Goal: Information Seeking & Learning: Learn about a topic

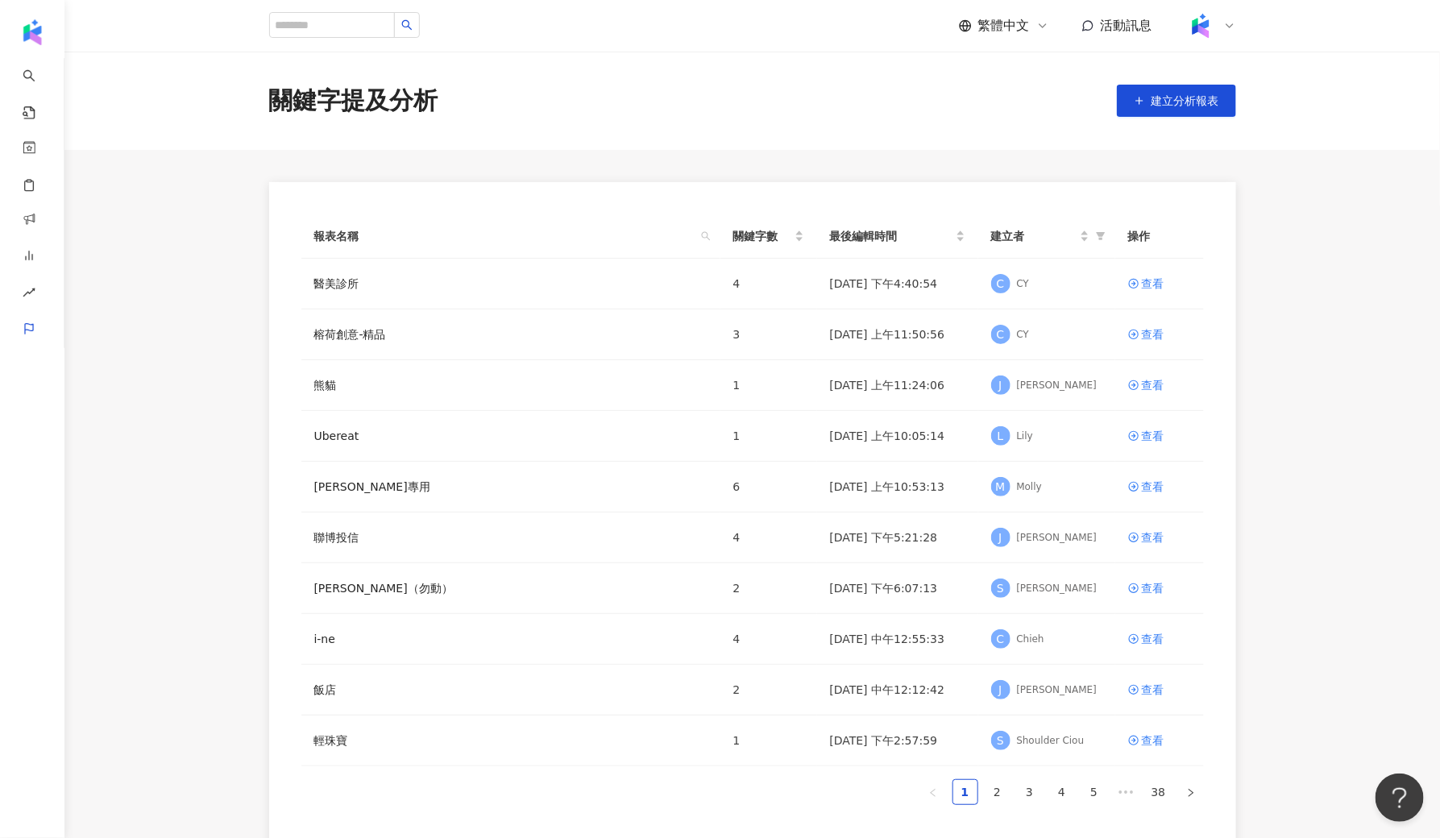
click at [1212, 35] on img at bounding box center [1200, 25] width 31 height 31
click at [1217, 229] on div "切換工作區" at bounding box center [1266, 219] width 156 height 32
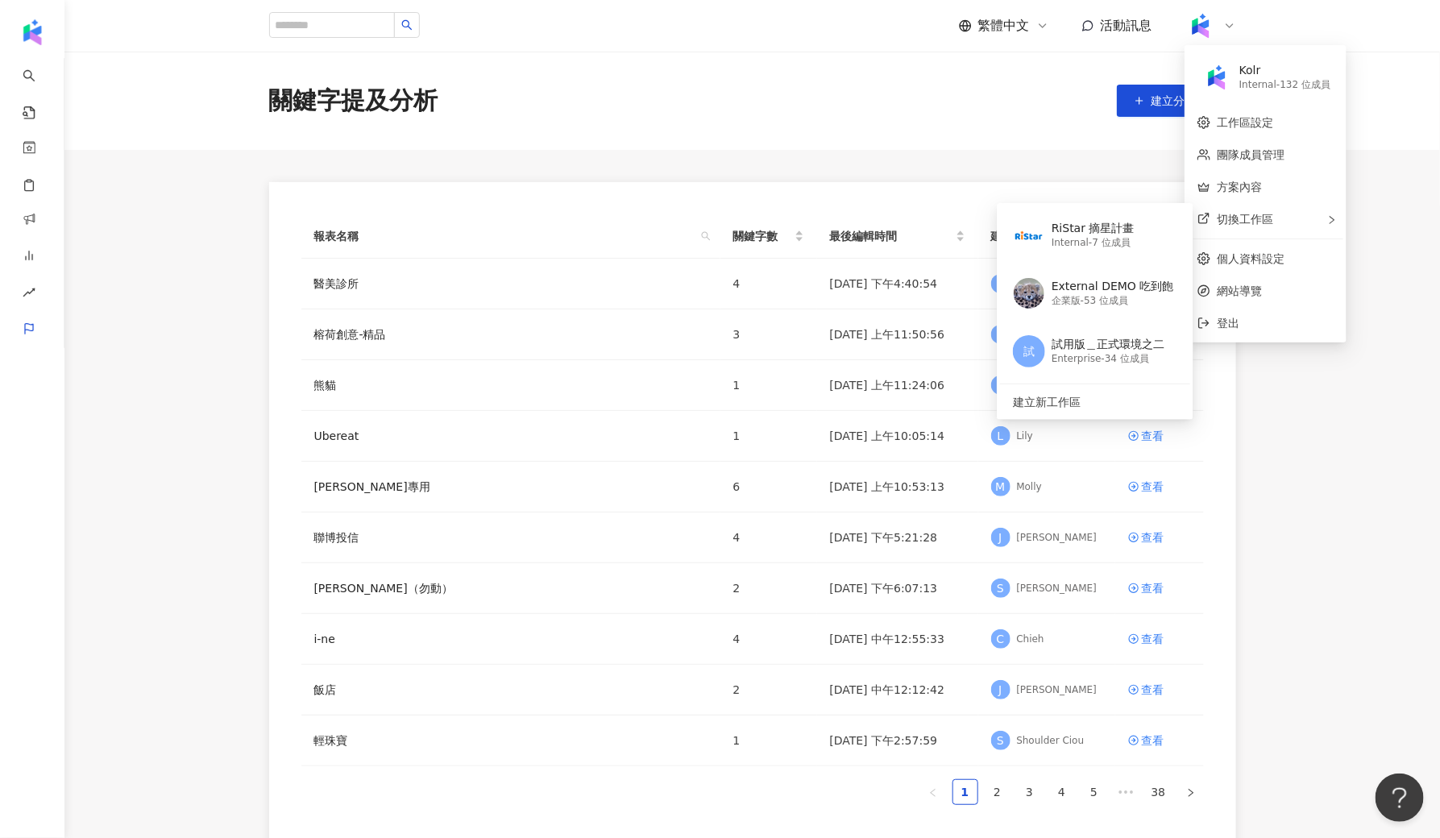
click at [330, 156] on main "關鍵字提及分析 建立分析報表 報表名稱 關鍵字數 最後編輯時間 建立者 操作 醫美診所 4 2025/9/8 下午4:40:54 C CY 查看 榕荷創意-精…" at bounding box center [752, 451] width 1376 height 799
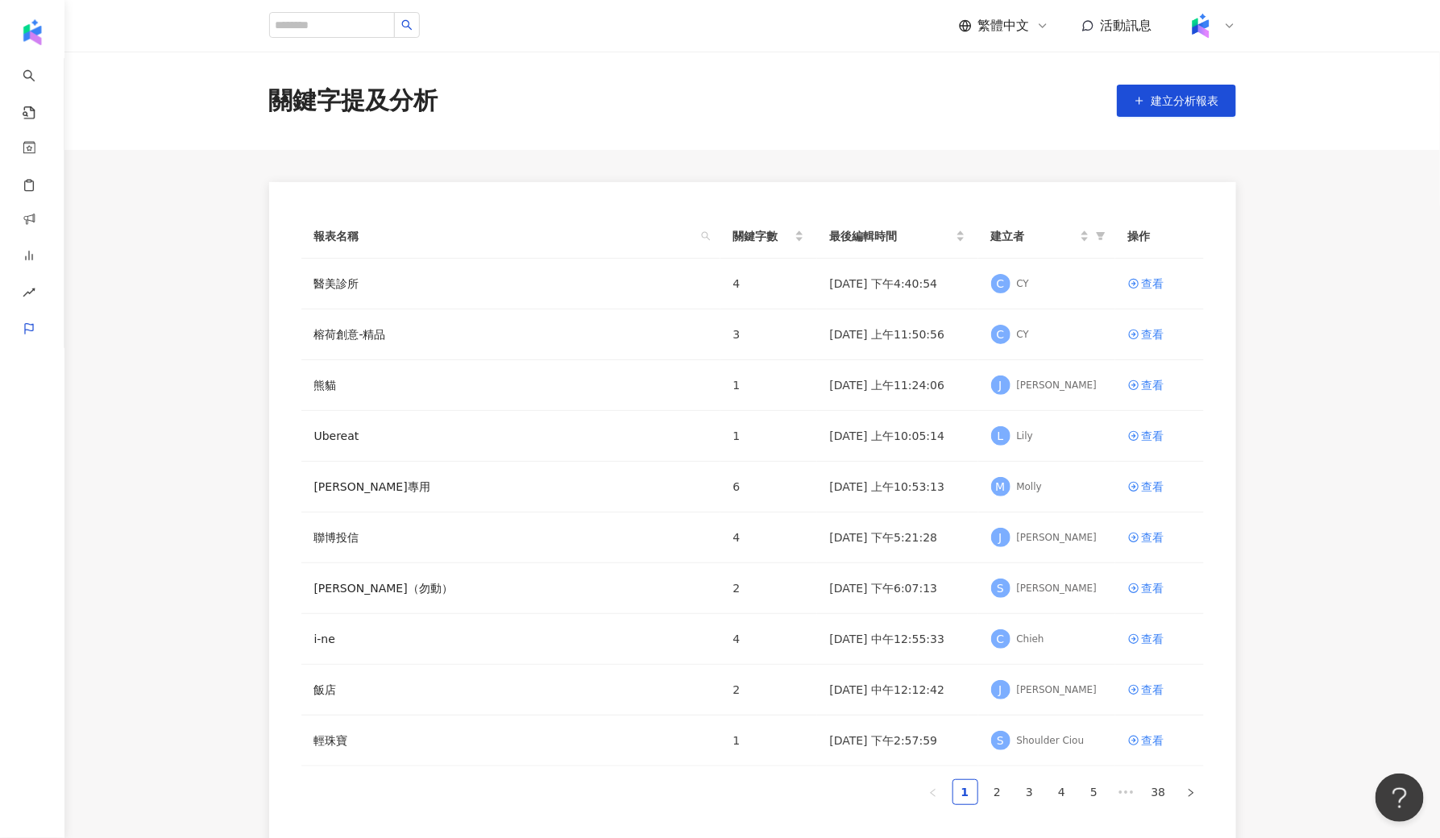
click at [1198, 33] on img at bounding box center [1200, 25] width 31 height 31
click at [1218, 226] on div "切換工作區 RiStar 摘星計畫 Internal - 7 位成員 External DEMO 吃到飽 企業版 - 53 位成員 試 試用版＿正式環境之二 …" at bounding box center [1266, 219] width 156 height 32
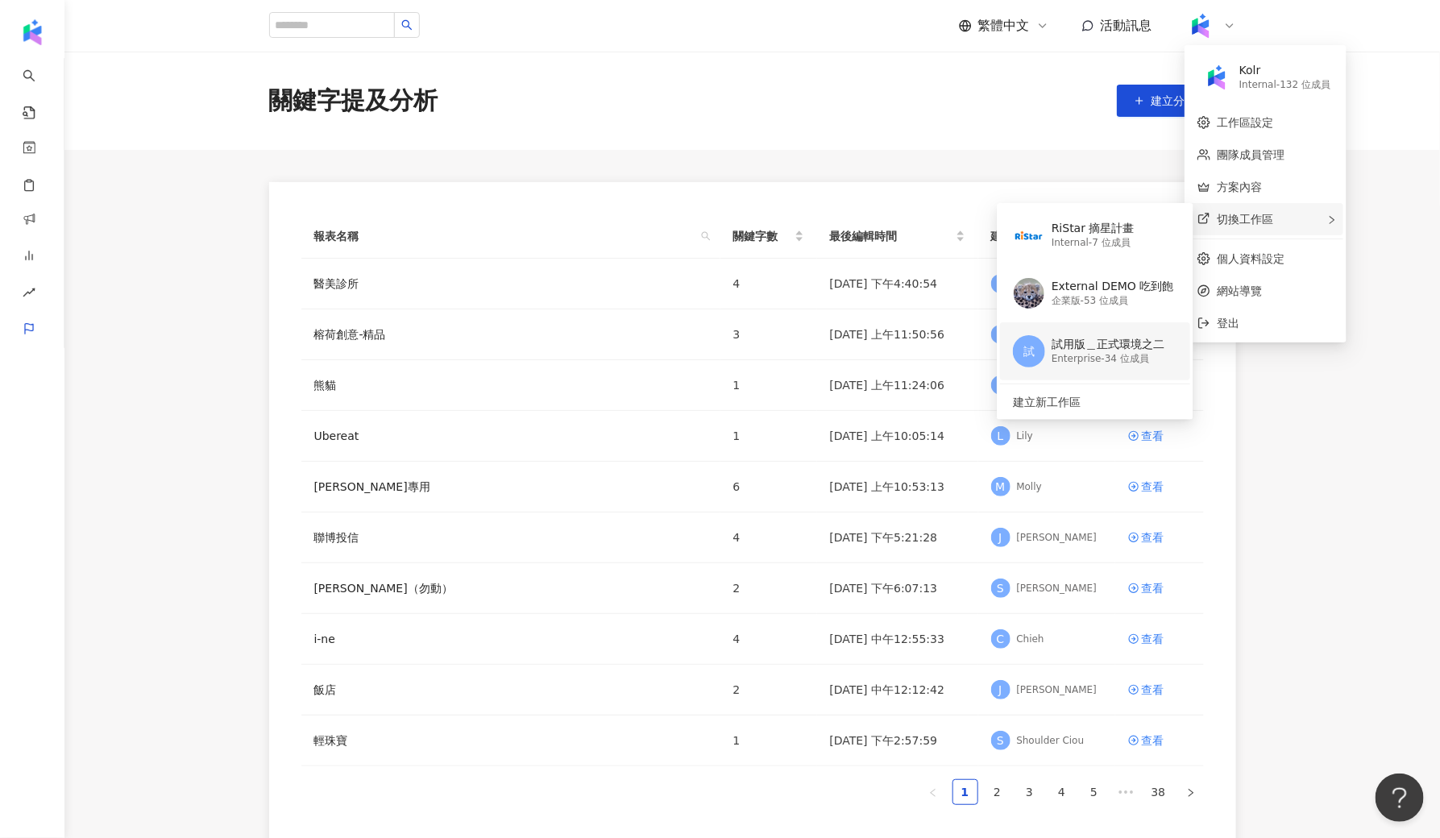
click at [1116, 343] on div "試用版＿正式環境之二" at bounding box center [1108, 345] width 113 height 16
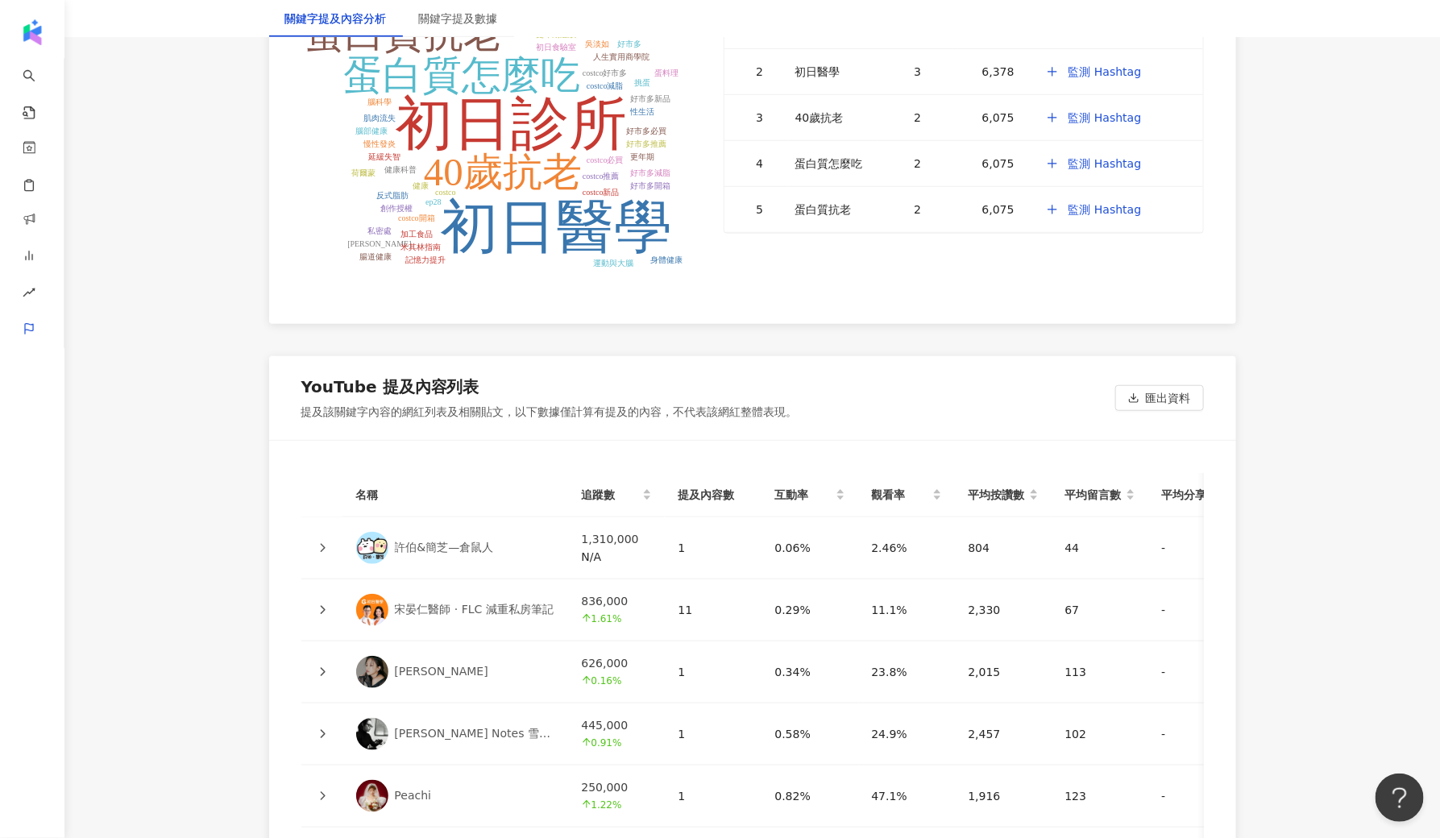
scroll to position [3606, 0]
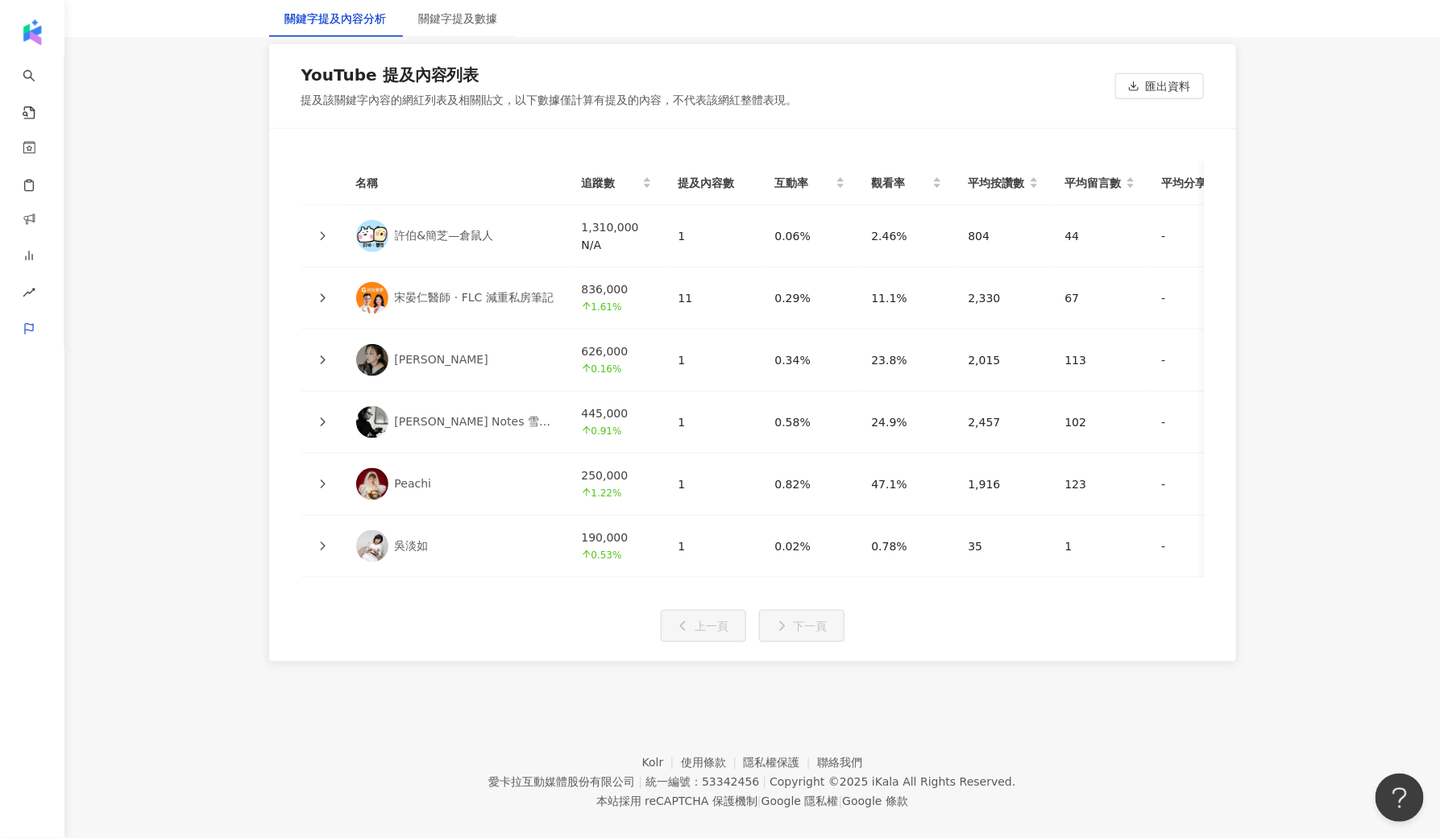
click at [421, 344] on link "[PERSON_NAME]" at bounding box center [456, 360] width 200 height 32
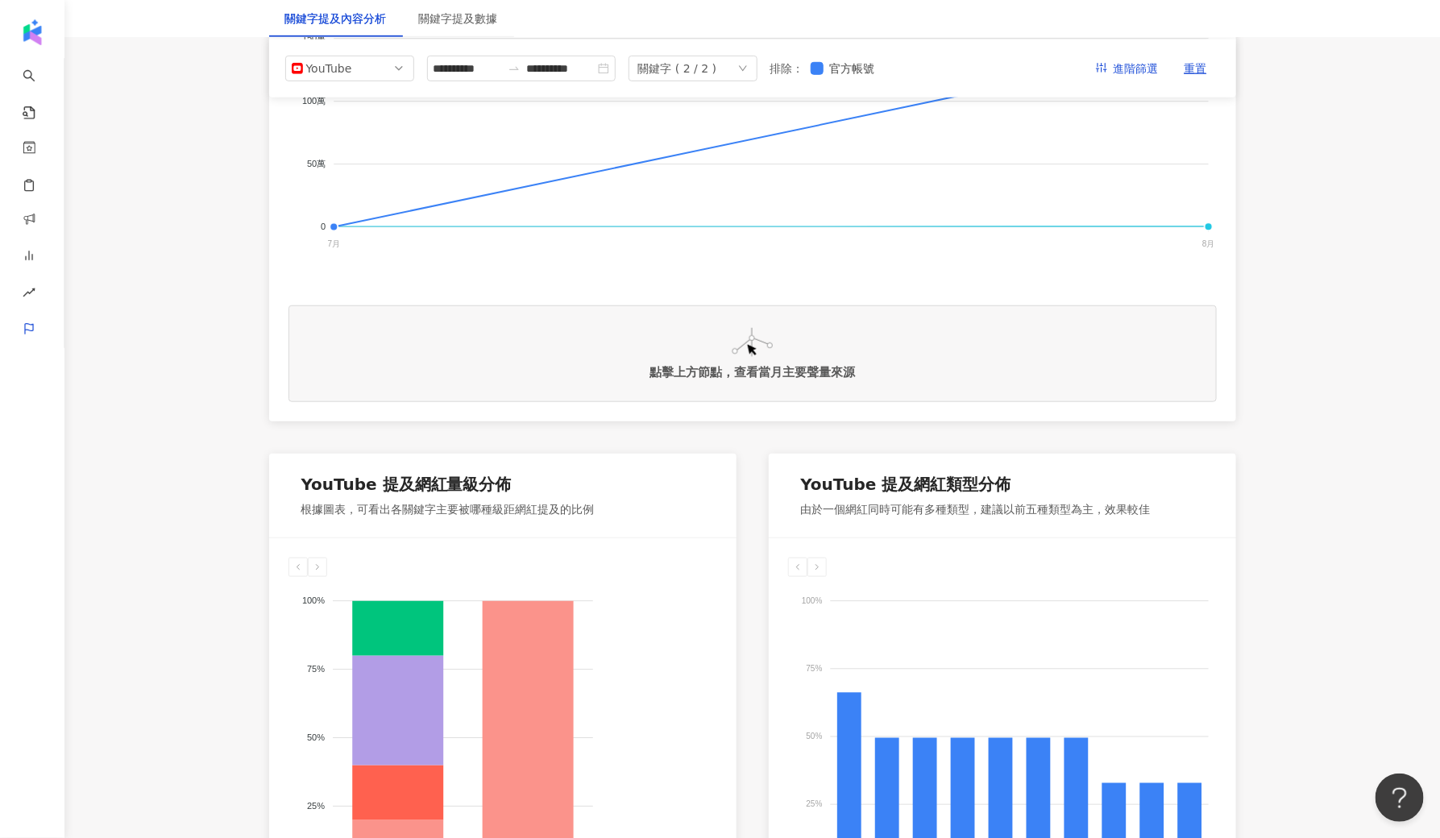
scroll to position [0, 0]
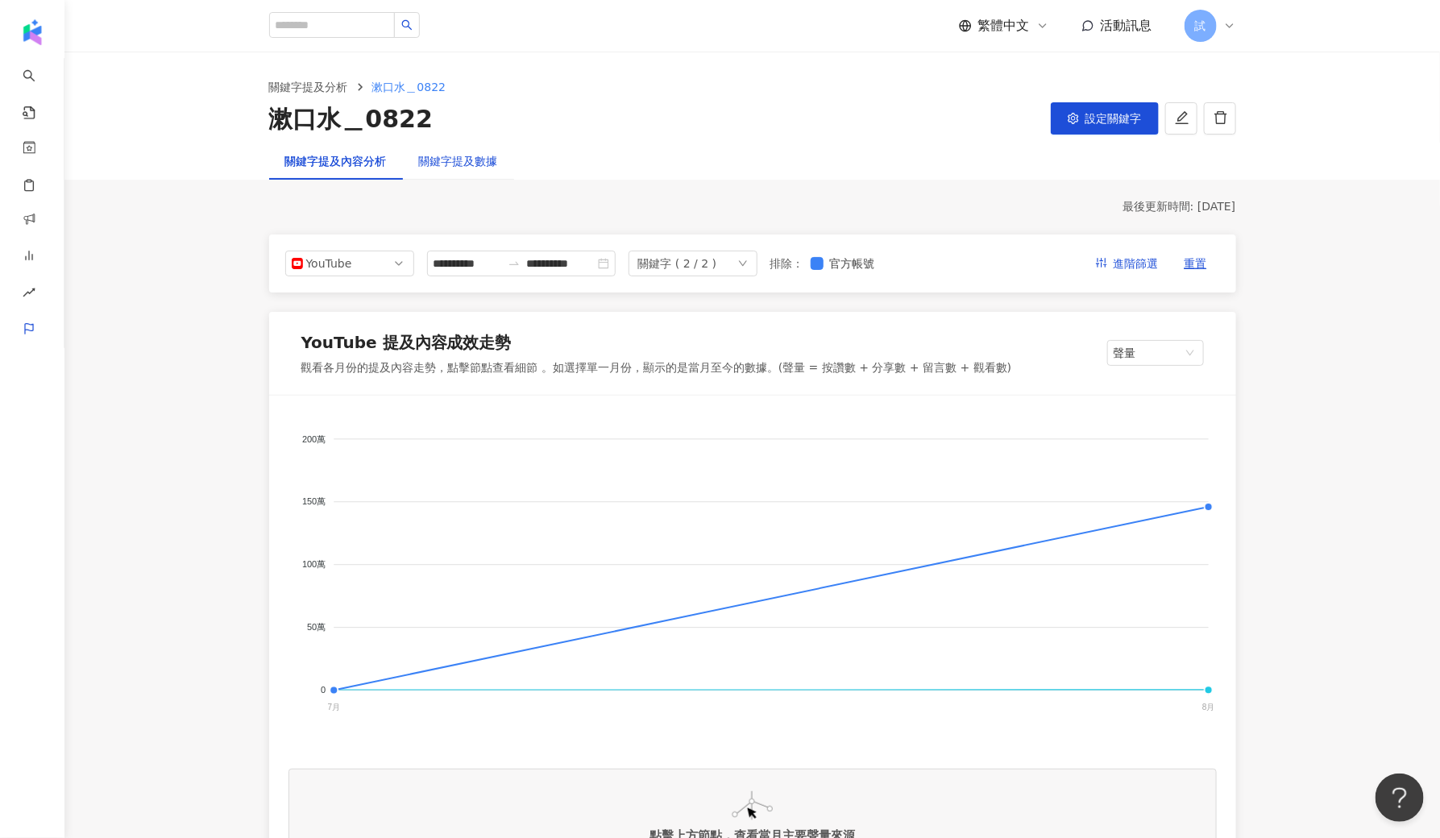
click at [428, 157] on div "關鍵字提及數據" at bounding box center [458, 161] width 79 height 18
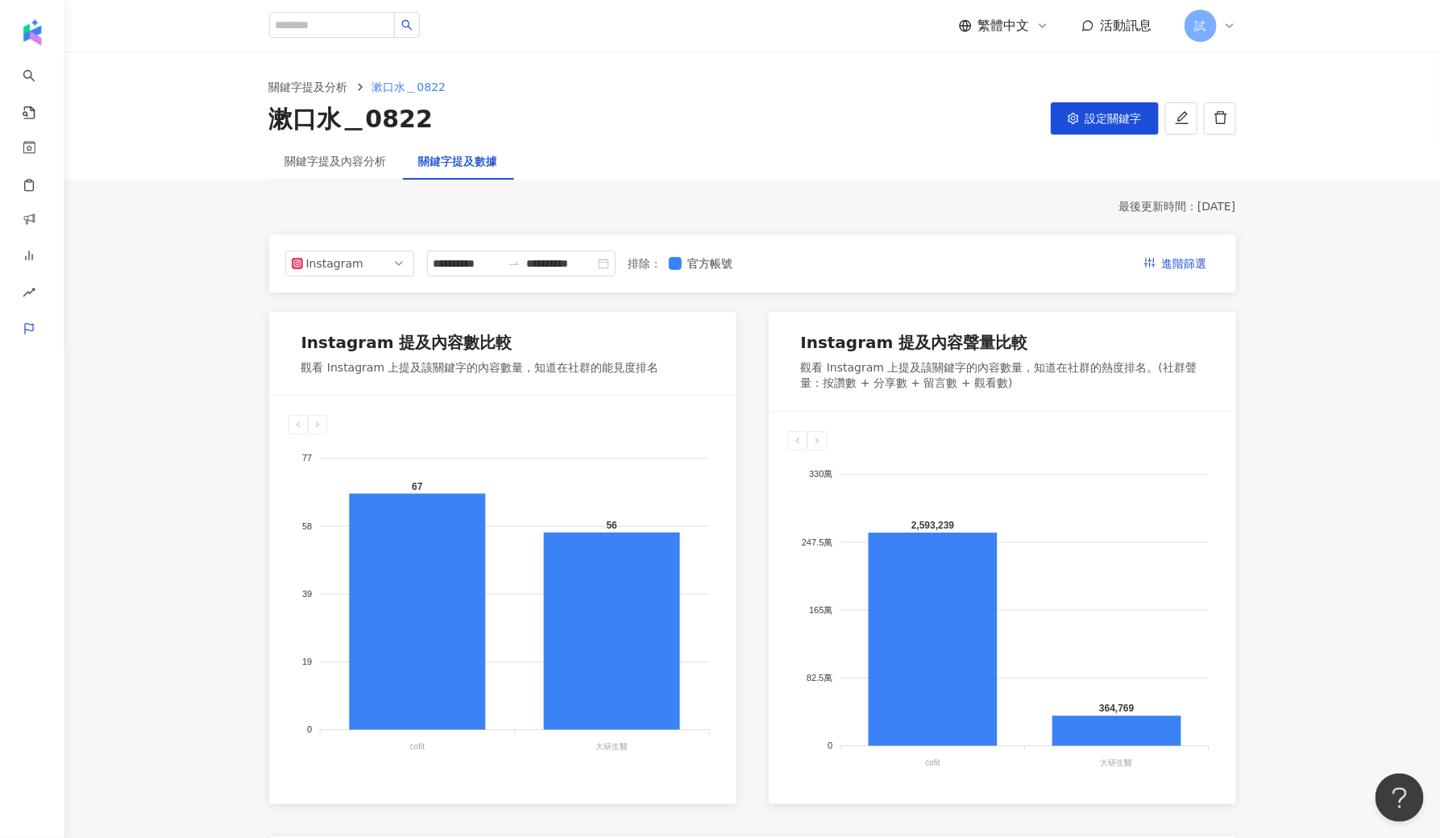
click at [346, 280] on div "**********" at bounding box center [752, 264] width 967 height 58
click at [351, 157] on div "關鍵字提及內容分析" at bounding box center [336, 161] width 102 height 18
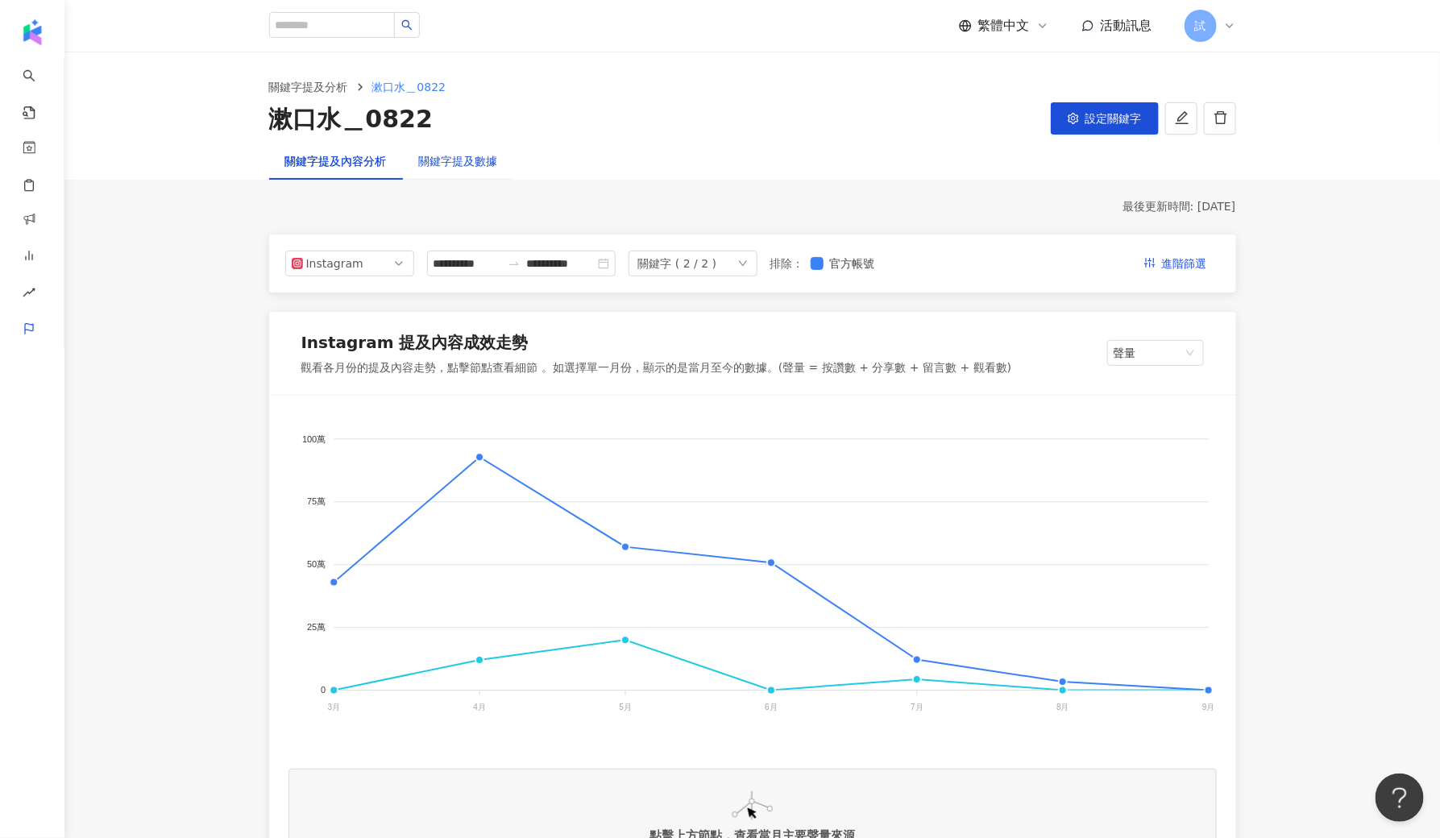
click at [459, 166] on div "關鍵字提及數據" at bounding box center [458, 161] width 79 height 18
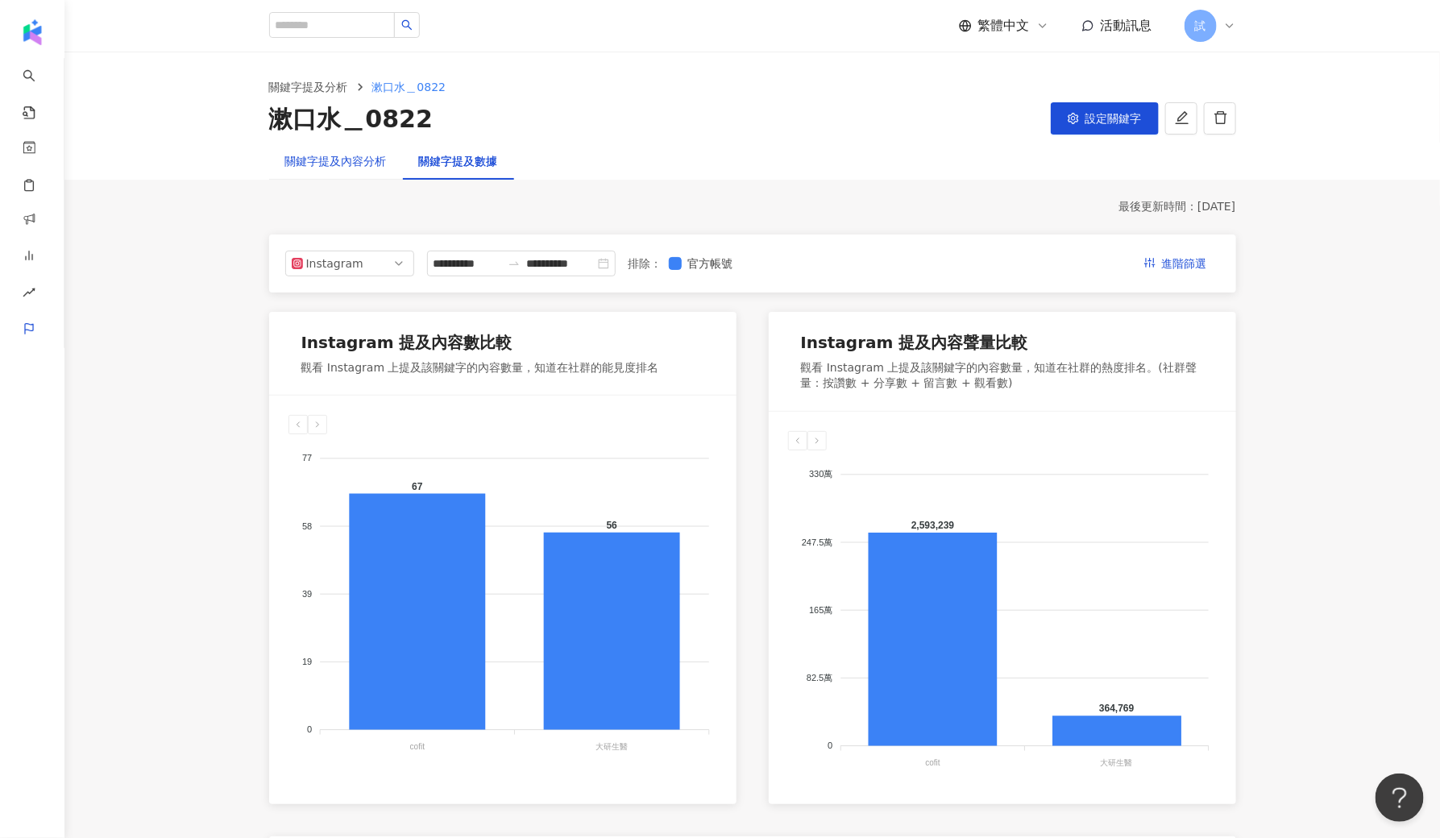
click at [345, 168] on div "關鍵字提及內容分析" at bounding box center [336, 161] width 102 height 18
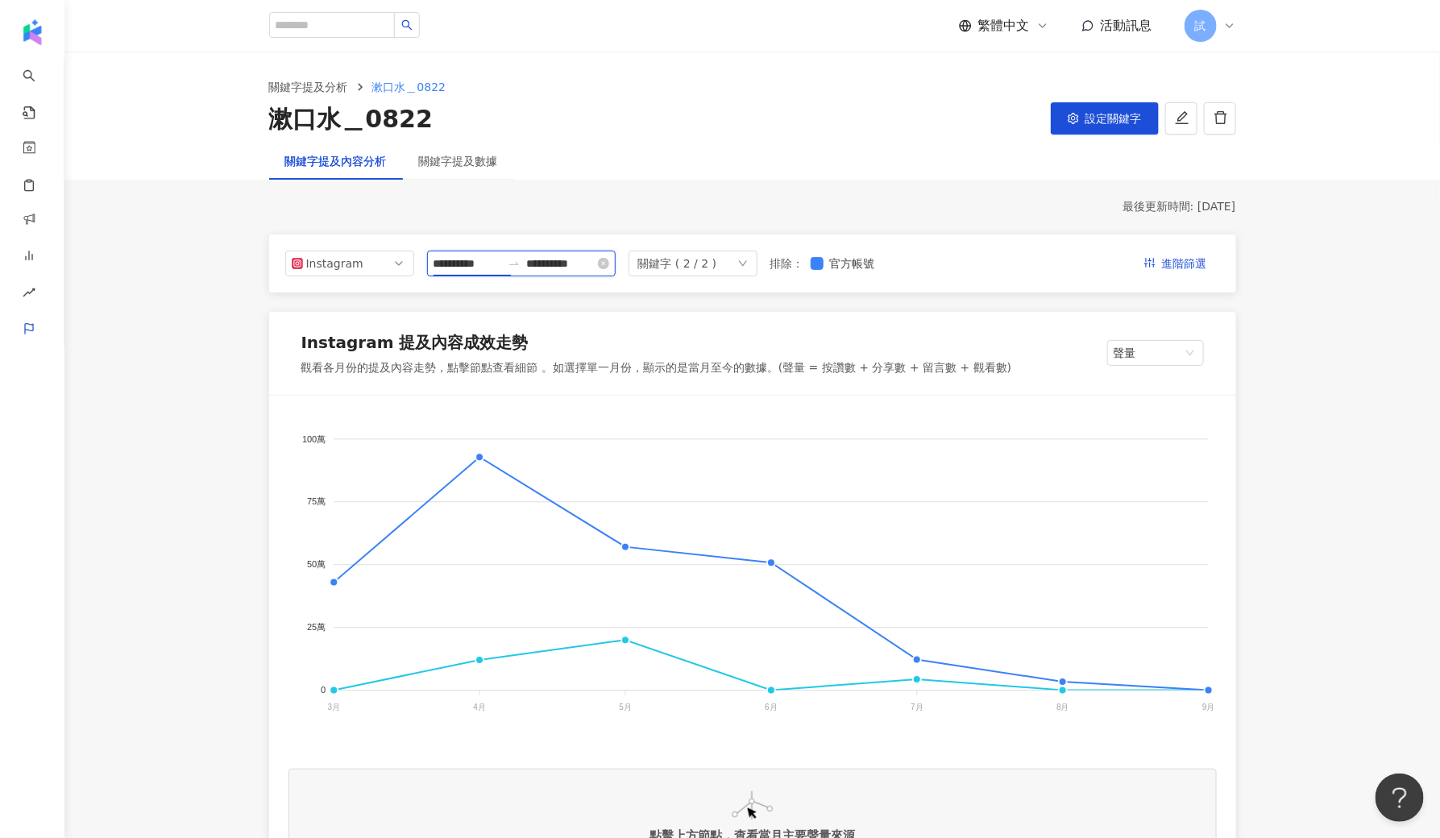
click at [469, 269] on input "**********" at bounding box center [468, 264] width 68 height 18
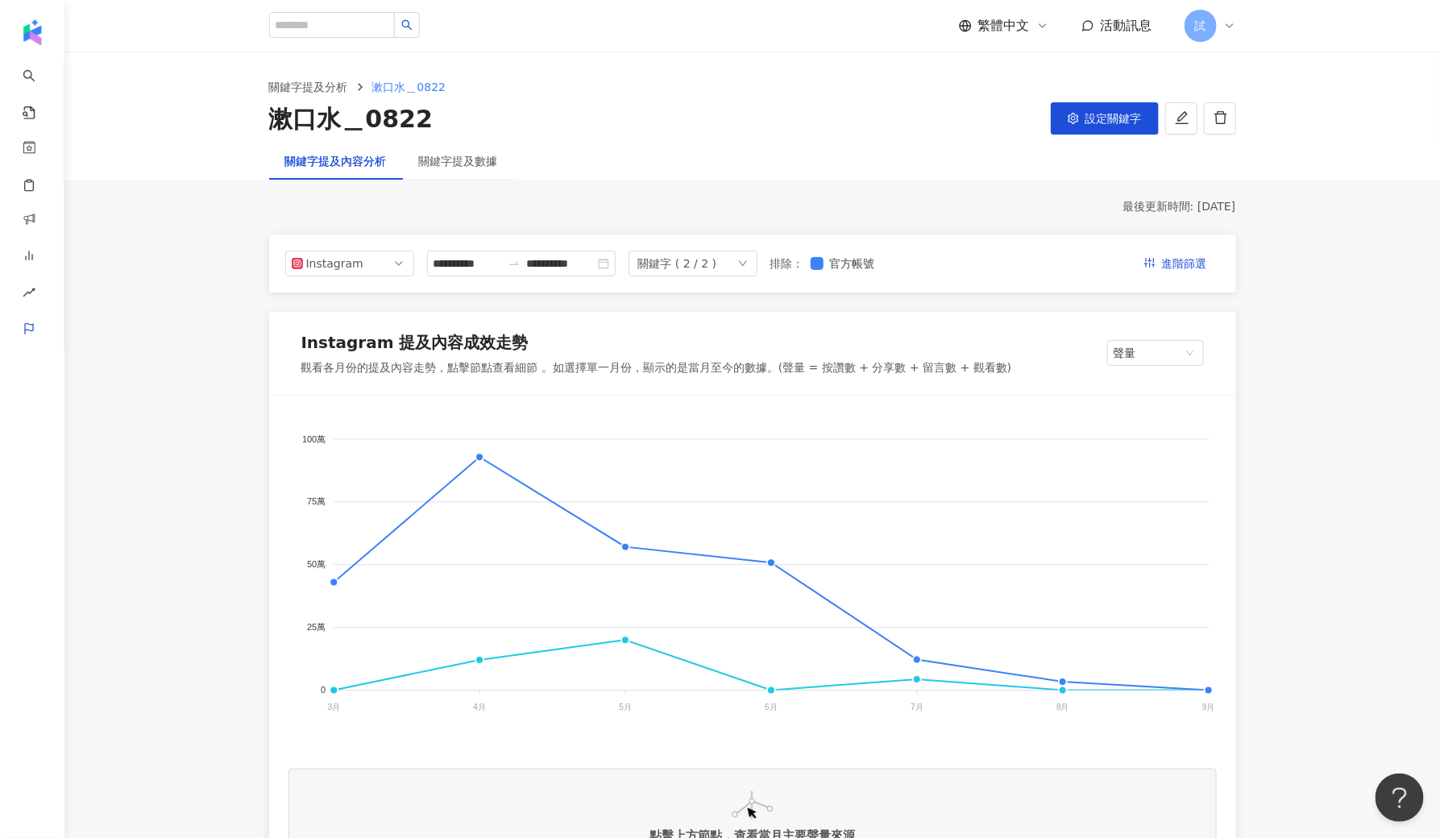
click at [404, 401] on div "大研生醫 cofit 100萬 100萬 75萬 75萬 50萬 50萬 25萬 25萬 0 0 [DATE]月 [DATE]月 [DATE]月 [DATE]…" at bounding box center [752, 640] width 967 height 489
click at [367, 268] on span "Instagram" at bounding box center [350, 263] width 116 height 24
click at [349, 364] on div "YouTube" at bounding box center [350, 355] width 122 height 27
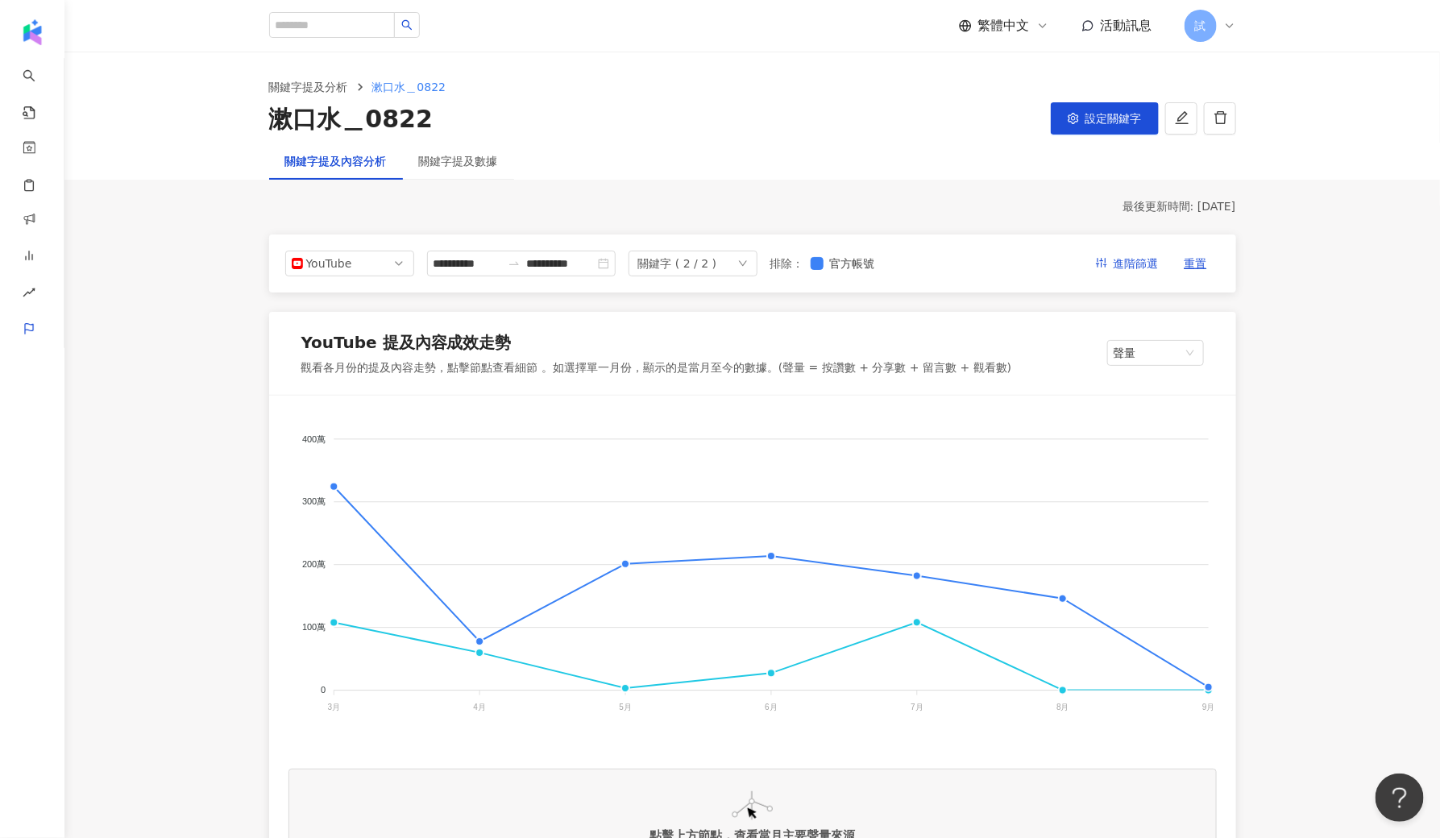
click at [745, 262] on div "關鍵字 ( 2 / 2 )" at bounding box center [693, 264] width 129 height 26
click at [630, 731] on div "大研生醫 cofit" at bounding box center [753, 796] width 928 height 161
click at [679, 255] on div "關鍵字 ( 2 / 2 )" at bounding box center [677, 263] width 79 height 24
click at [694, 341] on li "大研生醫" at bounding box center [728, 331] width 161 height 32
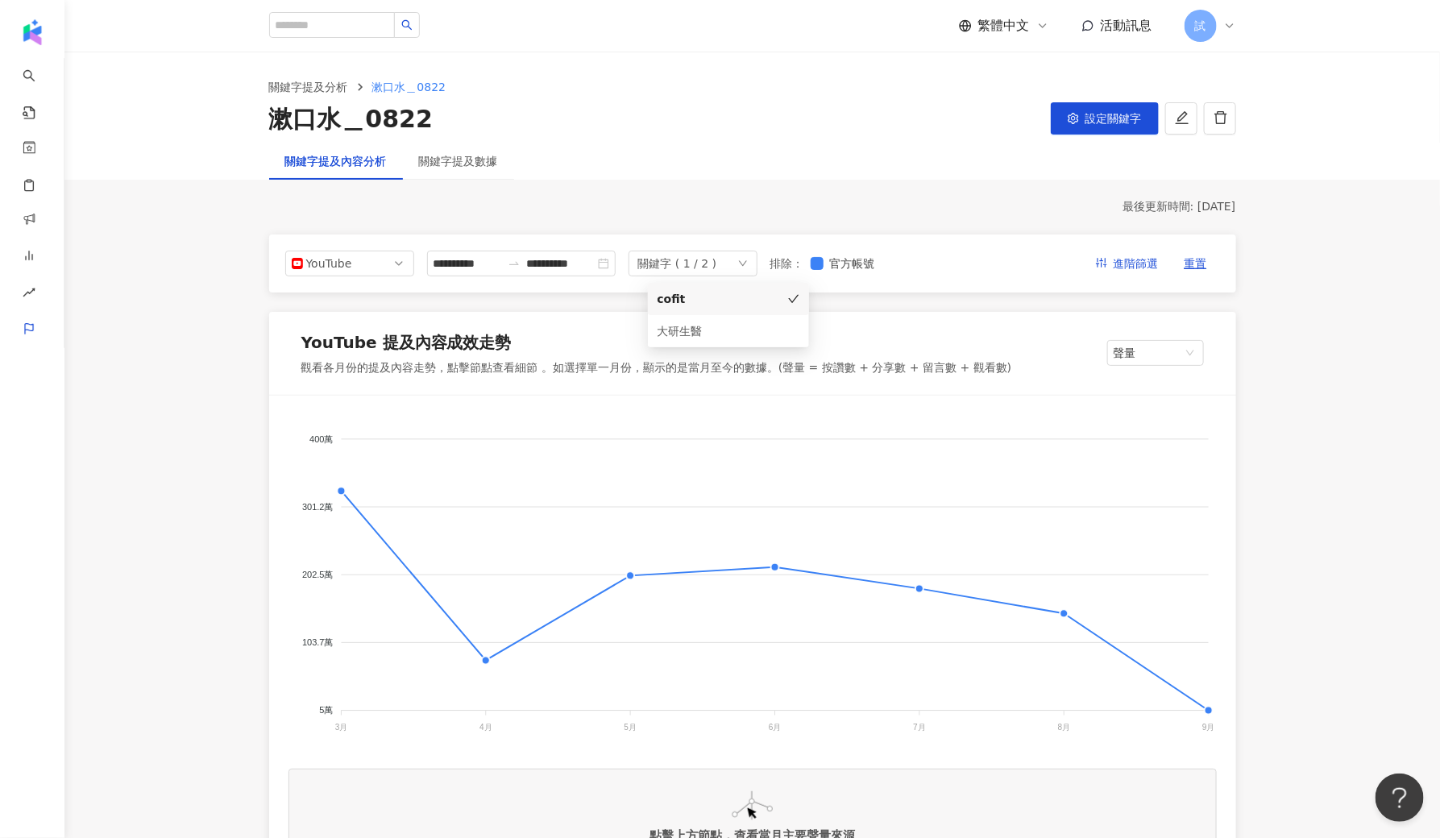
click at [564, 396] on div "400萬 400萬 301.2萬 301.2萬 202.5萬 202.5萬 103.7萬 103.7萬 5萬 5萬 [DATE]月 [DATE]月 [DATE…" at bounding box center [752, 640] width 967 height 489
click at [476, 266] on input "**********" at bounding box center [468, 264] width 68 height 18
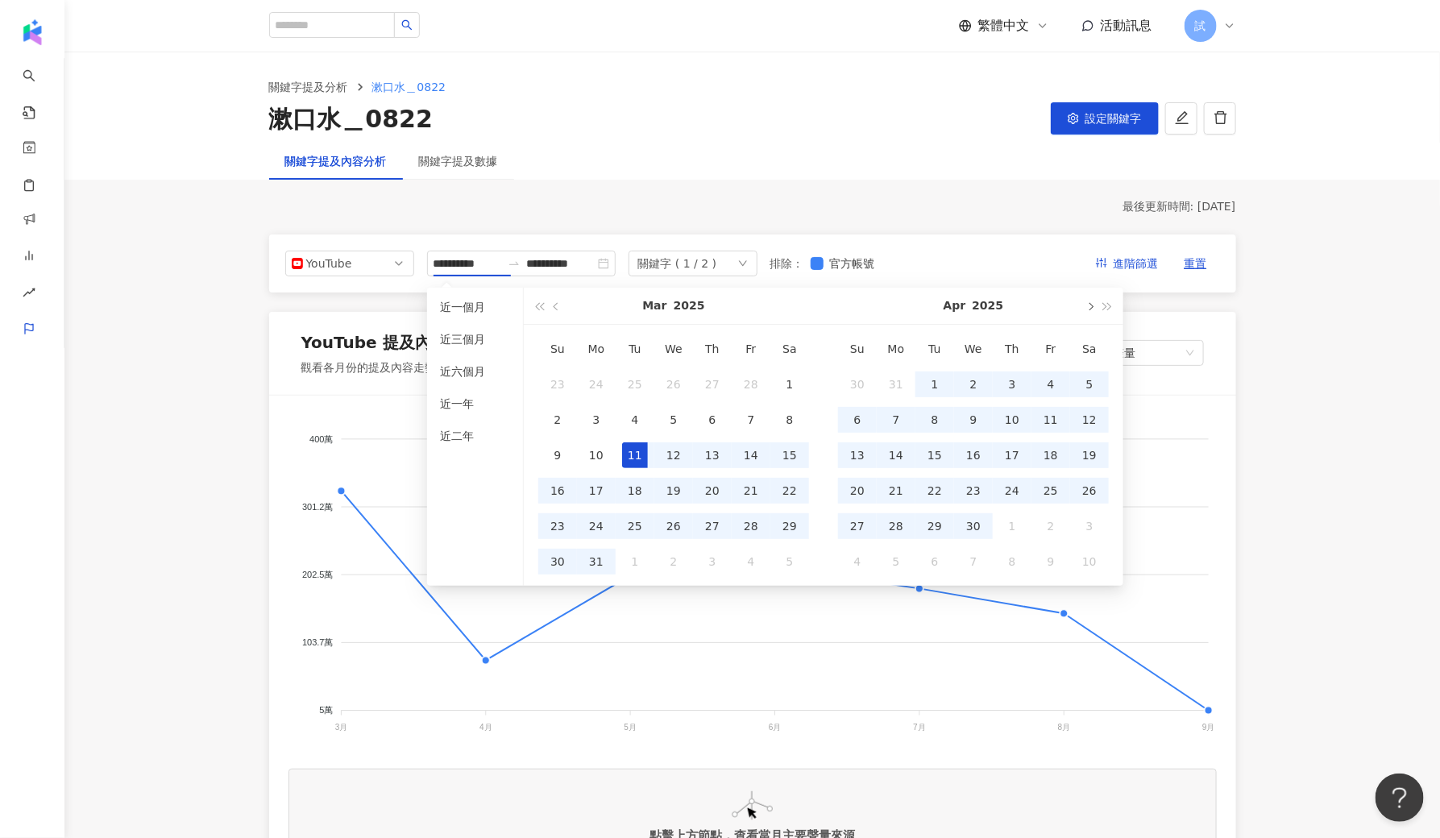
click at [1092, 305] on span "button" at bounding box center [1090, 306] width 8 height 8
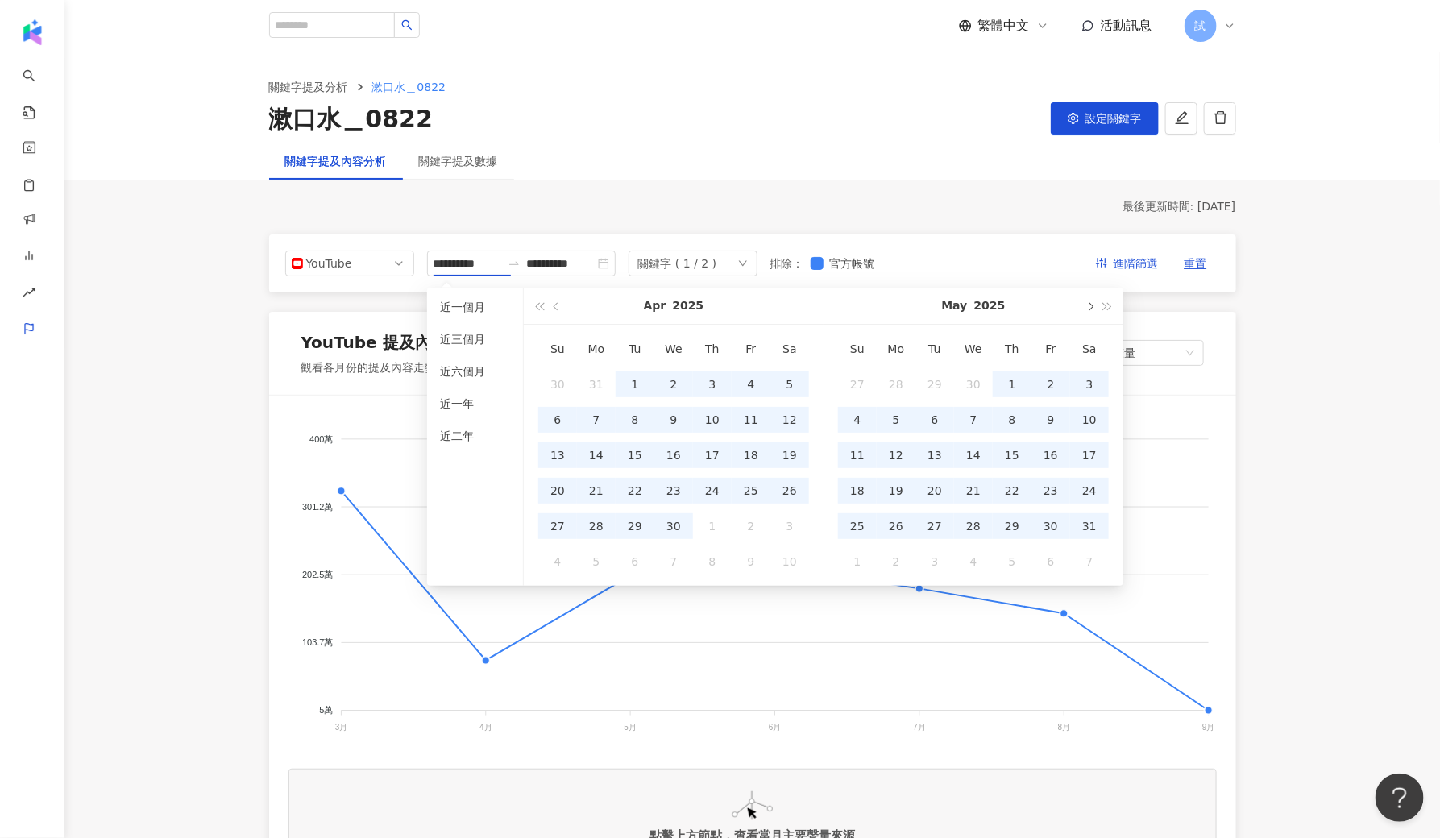
click at [1092, 305] on span "button" at bounding box center [1090, 306] width 8 height 8
type input "**********"
click at [635, 395] on div "1" at bounding box center [635, 385] width 26 height 26
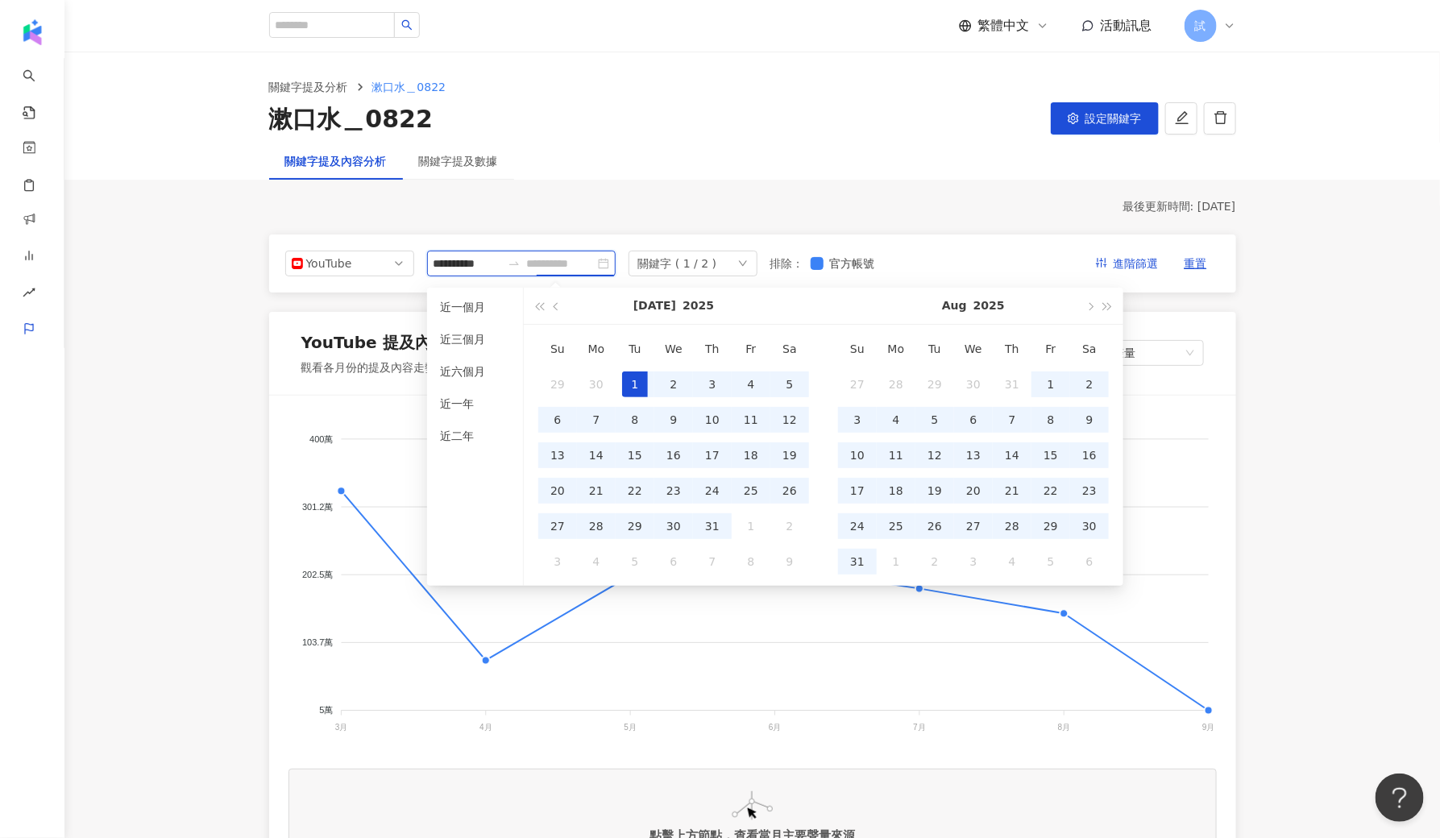
type input "**********"
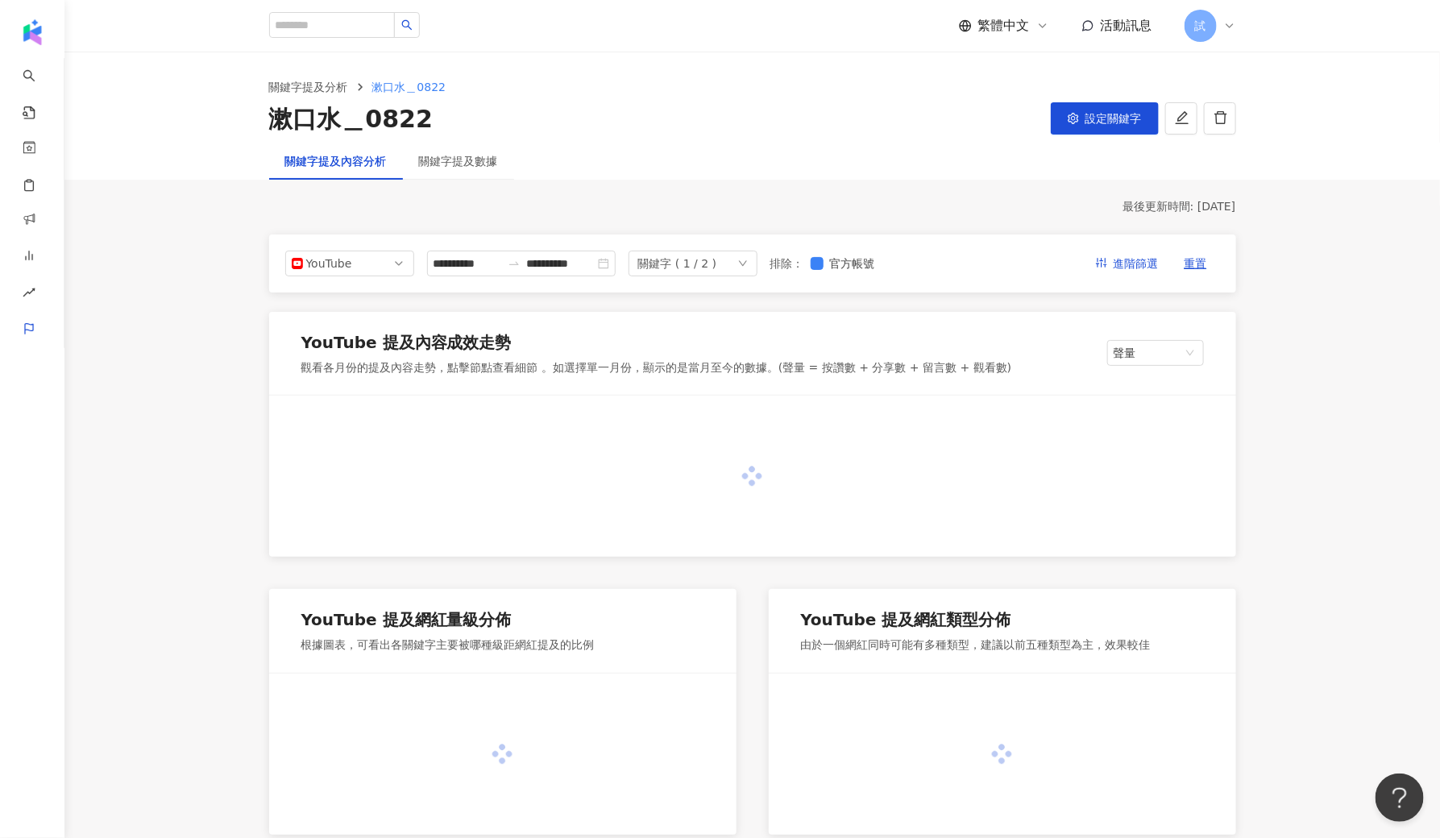
type input "**********"
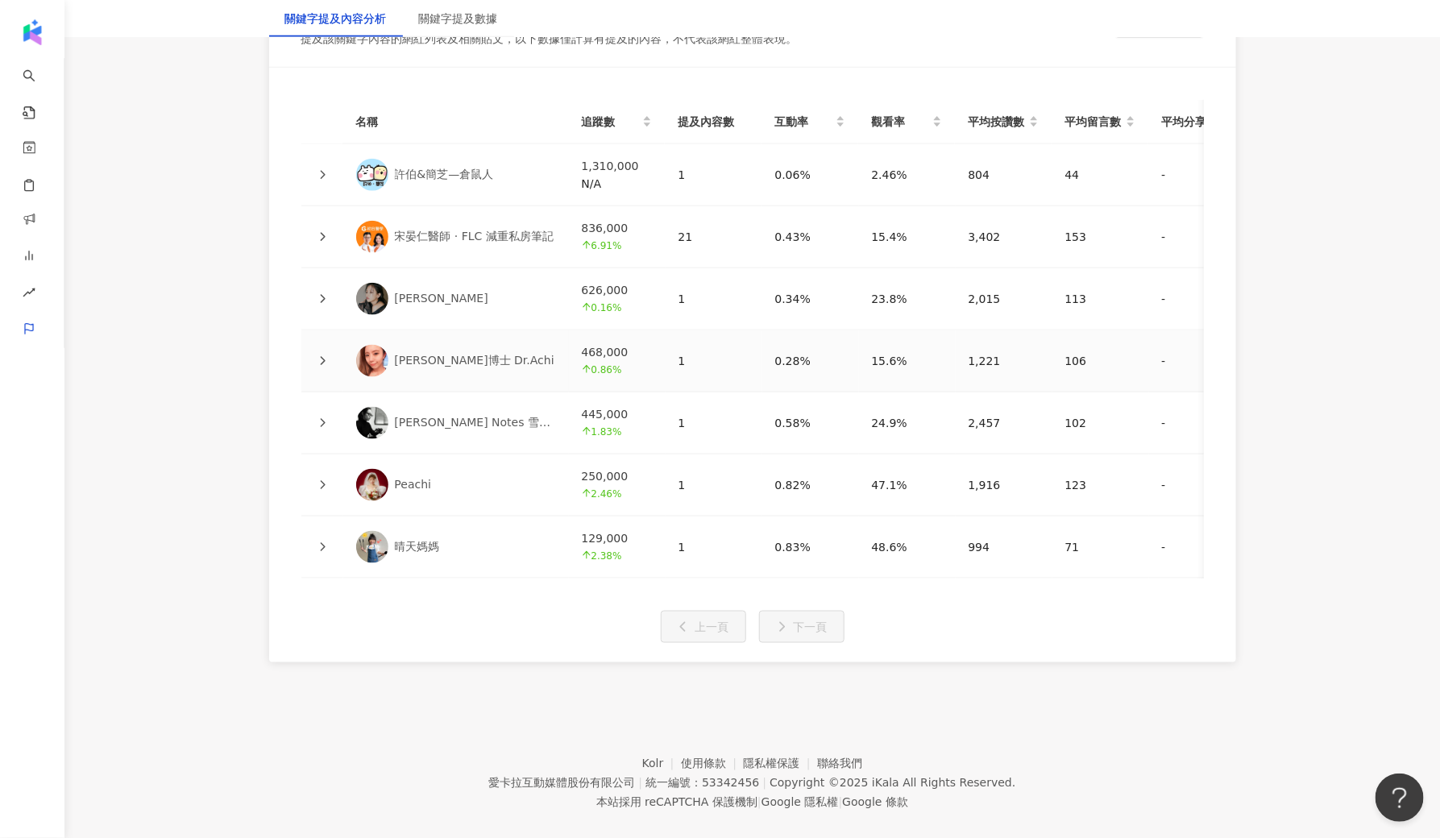
scroll to position [3668, 0]
